Goal: Use online tool/utility: Utilize a website feature to perform a specific function

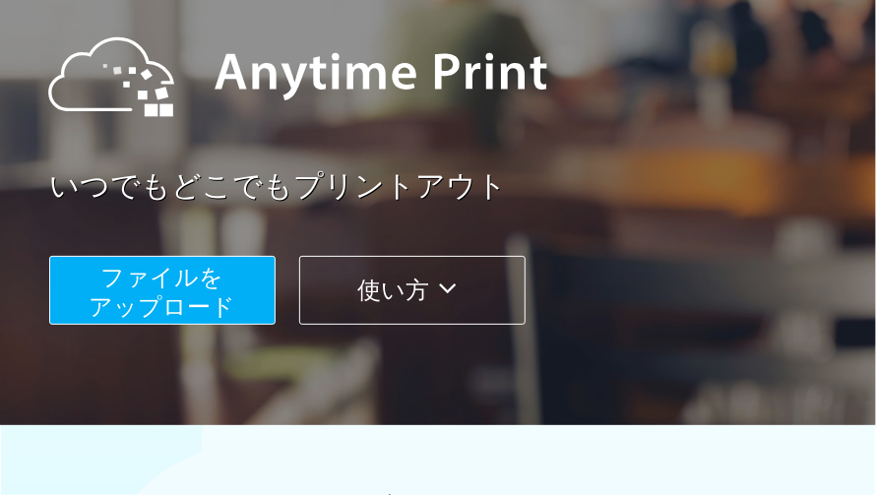
scroll to position [216, 0]
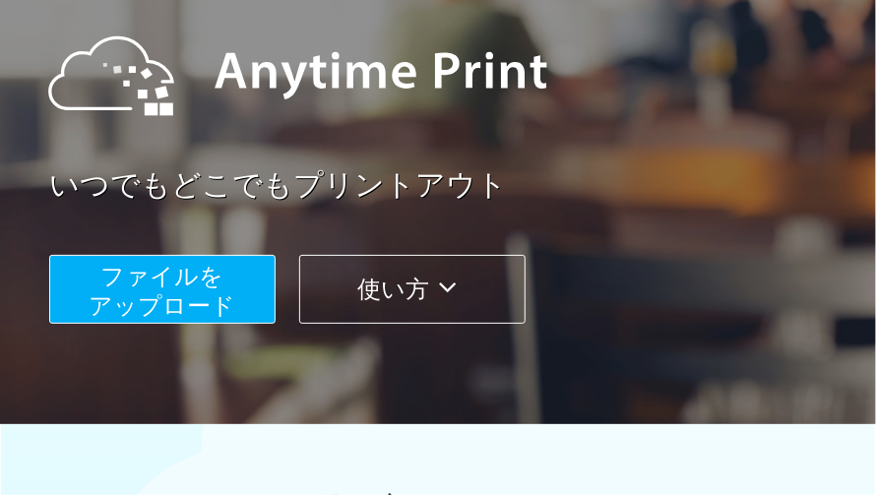
click at [371, 289] on button "使い方" at bounding box center [412, 289] width 226 height 69
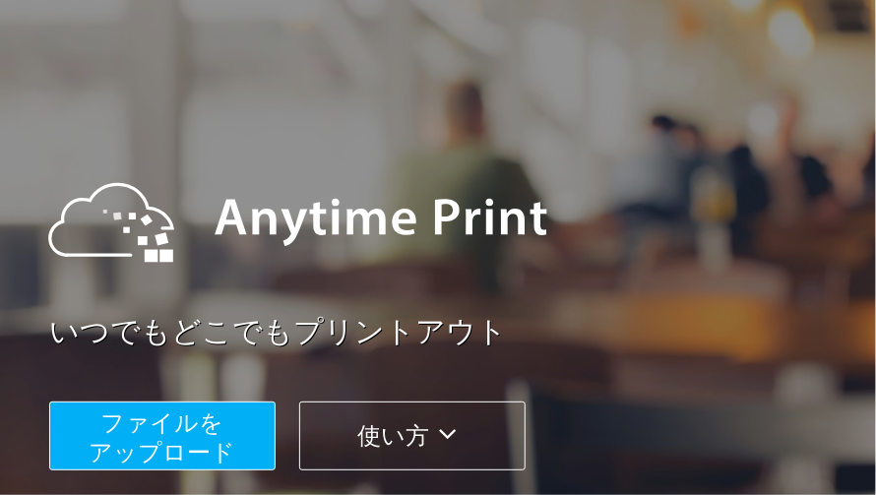
scroll to position [0, 0]
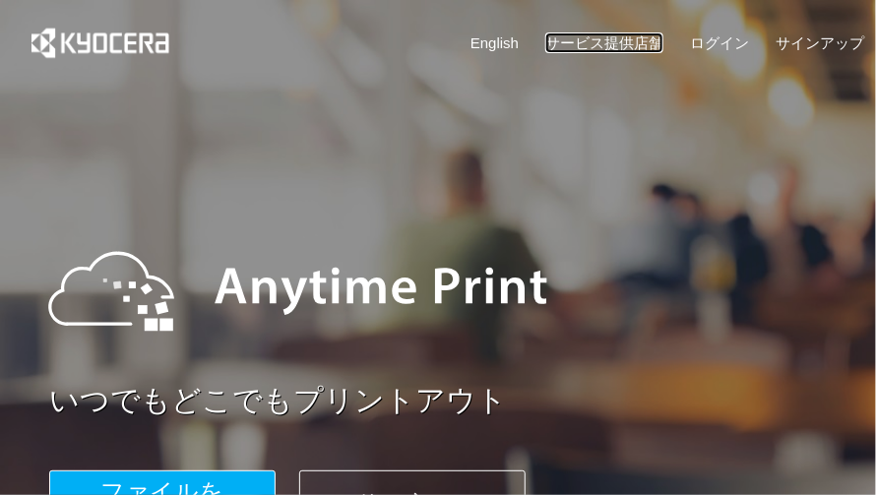
click at [587, 35] on link "サービス提供店舗" at bounding box center [604, 42] width 118 height 21
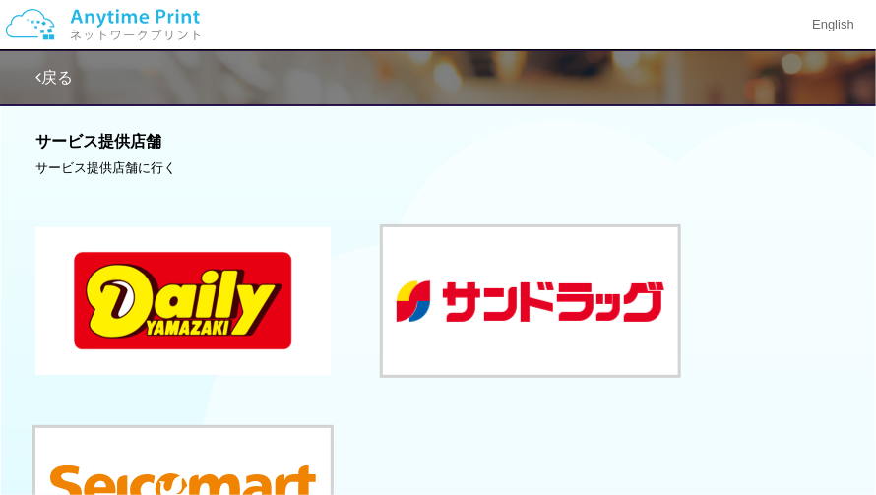
click at [226, 266] on button at bounding box center [182, 301] width 295 height 148
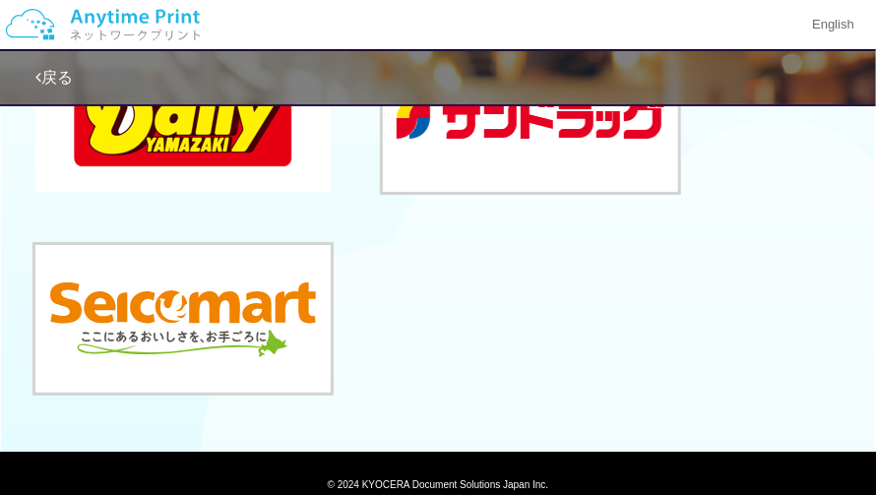
scroll to position [251, 0]
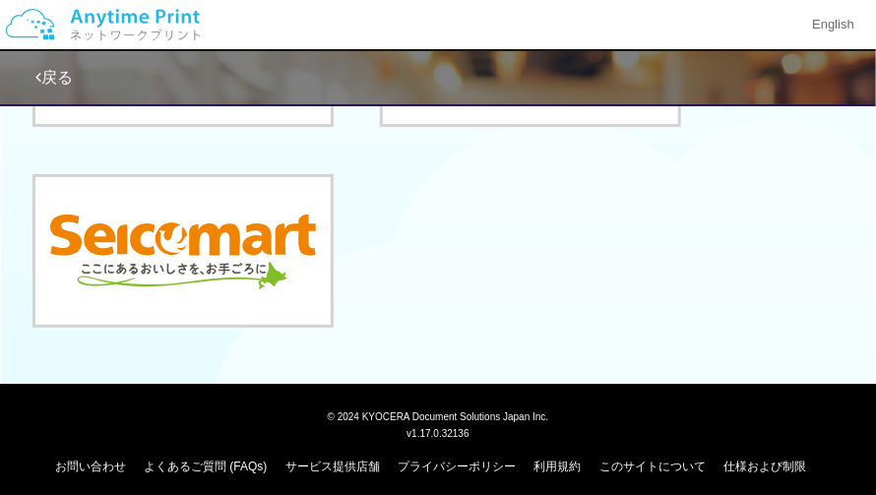
click at [175, 36] on img at bounding box center [103, 24] width 210 height 69
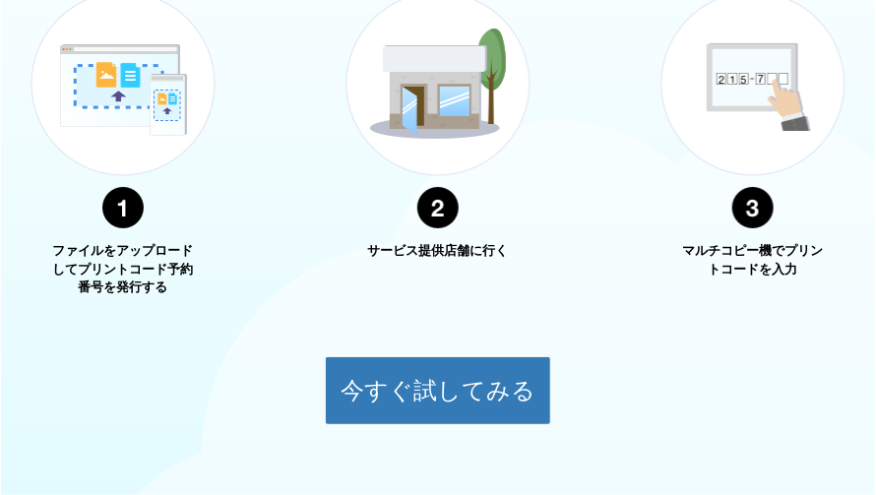
scroll to position [796, 0]
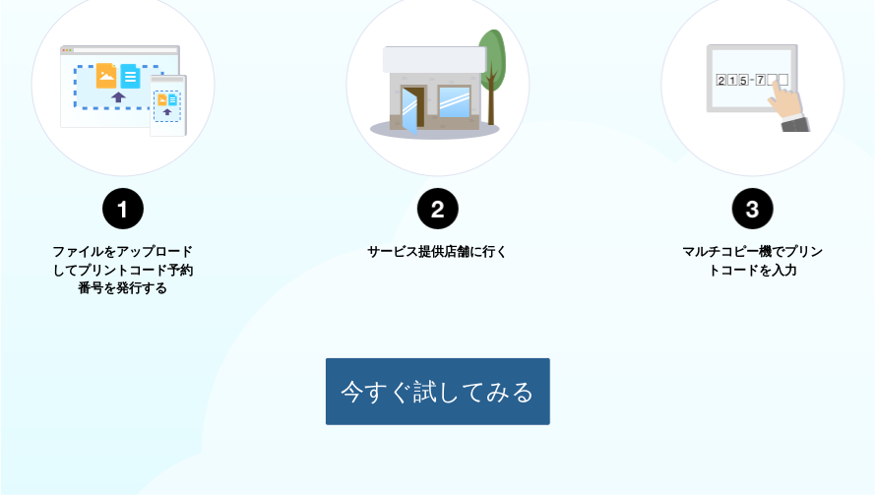
click at [396, 406] on button "今すぐ試してみる" at bounding box center [438, 391] width 226 height 69
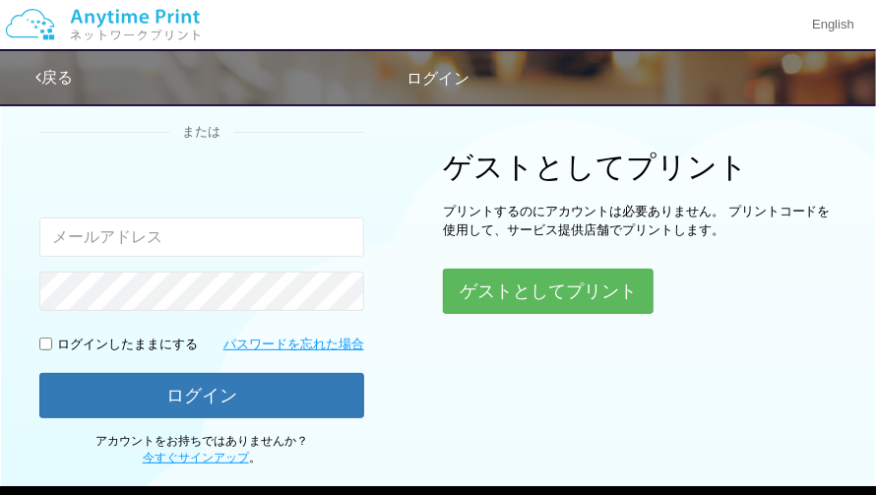
scroll to position [167, 0]
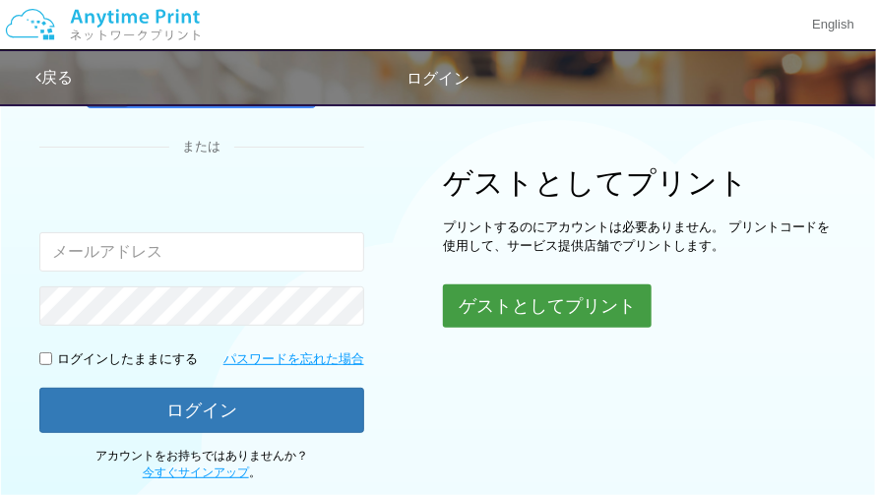
click at [565, 302] on button "ゲストとしてプリント" at bounding box center [547, 306] width 209 height 43
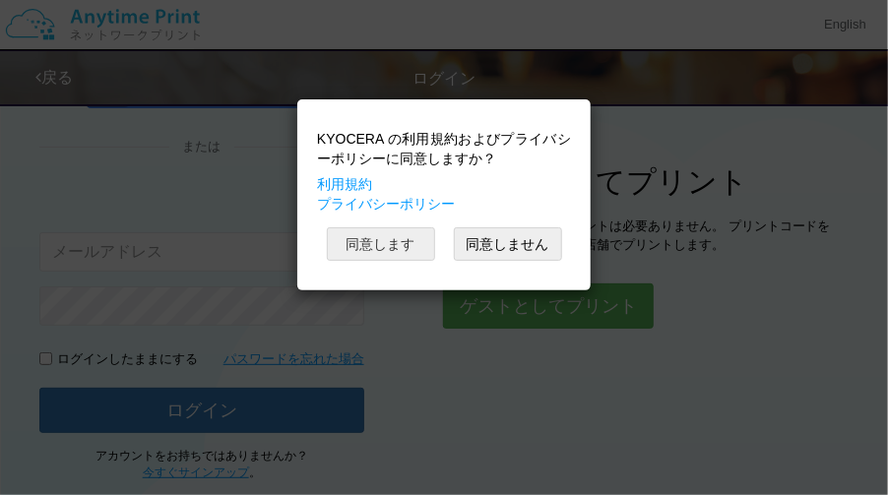
click at [402, 239] on button "同意します" at bounding box center [381, 243] width 108 height 33
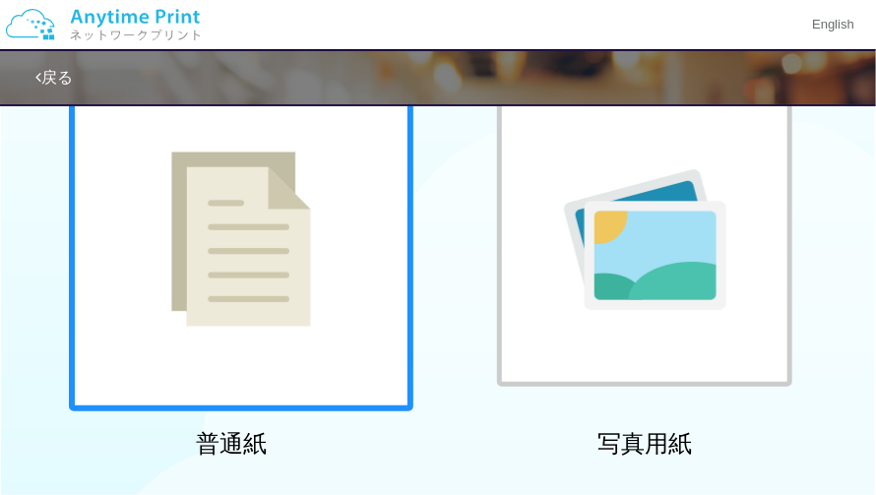
click at [303, 274] on img at bounding box center [241, 239] width 140 height 175
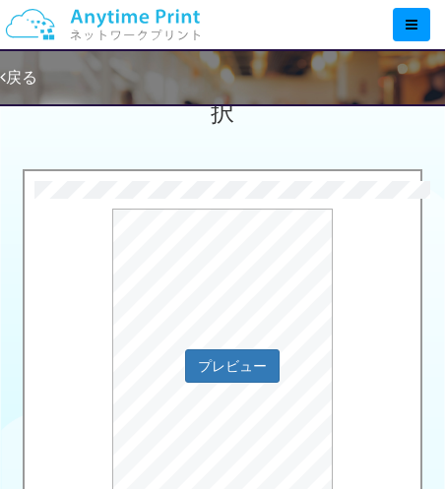
scroll to position [704, 0]
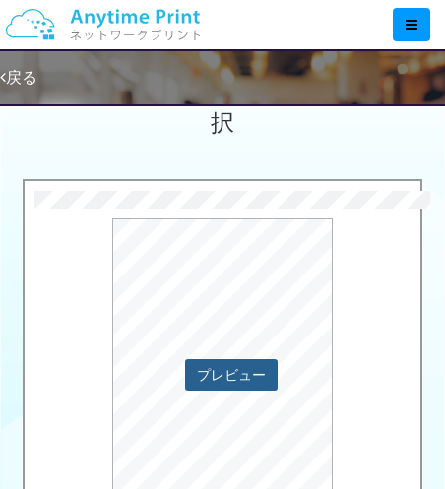
click at [232, 359] on button "プレビュー" at bounding box center [231, 375] width 93 height 32
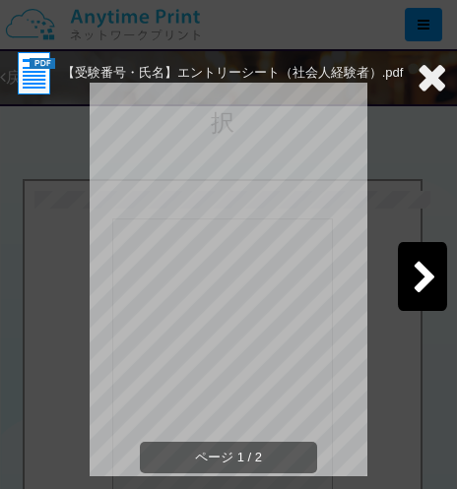
click at [398, 263] on div at bounding box center [422, 276] width 49 height 69
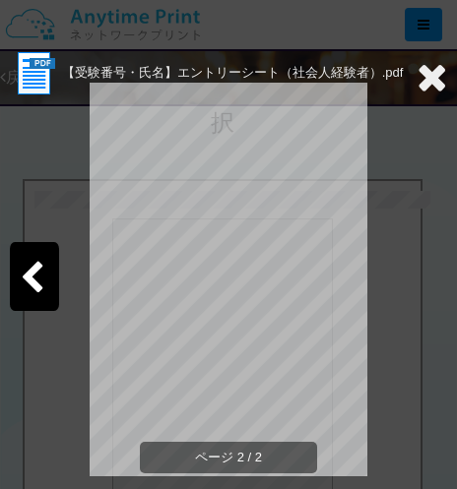
click at [43, 284] on icon at bounding box center [32, 279] width 25 height 34
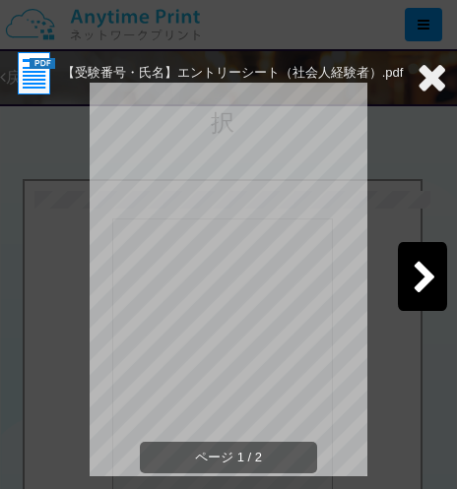
click at [416, 86] on icon at bounding box center [431, 76] width 31 height 39
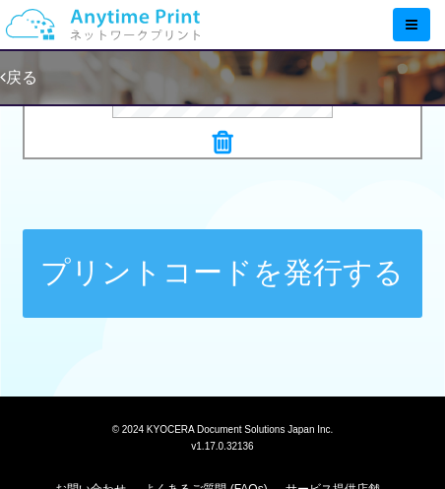
scroll to position [1115, 0]
click at [286, 273] on button "プリントコードを発行する" at bounding box center [223, 273] width 401 height 89
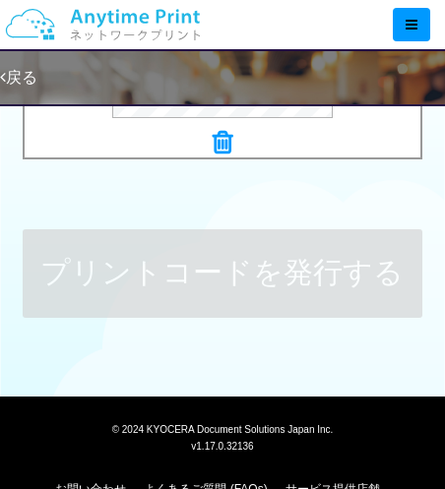
scroll to position [0, 0]
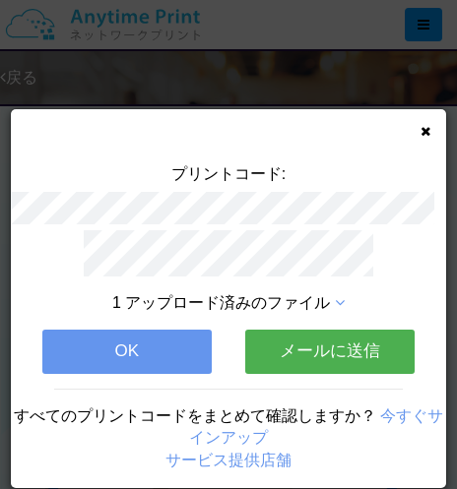
click at [146, 347] on button "OK" at bounding box center [126, 351] width 169 height 43
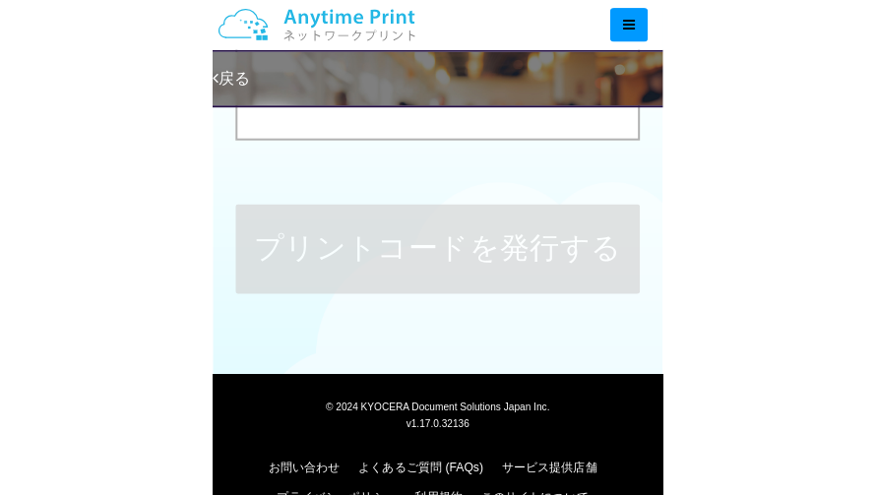
scroll to position [1001, 0]
